Goal: Transaction & Acquisition: Purchase product/service

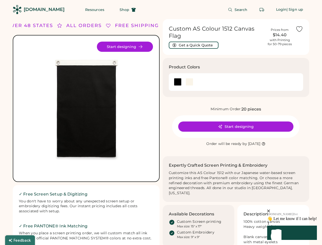
click at [161, 122] on div "FREE SHIPPING LOWER 48 STATES ALL ORDERS FREE SHIPPING LOWER 48 STATES ALL ORDE…" at bounding box center [161, 162] width 296 height 286
click at [161, 132] on div "FREE SHIPPING LOWER 48 STATES ALL ORDERS FREE SHIPPING LOWER 48 STATES ALL ORDE…" at bounding box center [161, 162] width 296 height 286
click at [86, 132] on img at bounding box center [86, 109] width 134 height 134
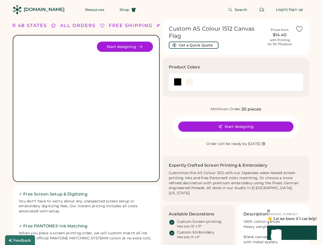
click at [86, 25] on div "ALL ORDERS" at bounding box center [77, 25] width 35 height 7
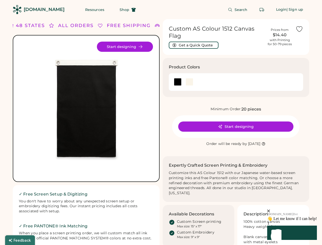
click at [161, 25] on div "FREE SHIPPING LOWER 48 STATES ALL ORDERS FREE SHIPPING LOWER 48 STATES ALL ORDE…" at bounding box center [161, 162] width 296 height 286
click at [30, 25] on div "LOWER 48 STATES" at bounding box center [12, 25] width 51 height 7
click at [62, 25] on div "ALL ORDERS" at bounding box center [67, 25] width 35 height 7
